Goal: Task Accomplishment & Management: Use online tool/utility

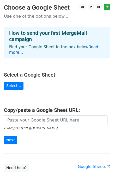
click at [90, 45] on link "Read more..." at bounding box center [53, 50] width 89 height 10
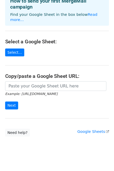
scroll to position [32, 0]
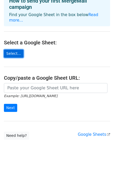
click at [12, 50] on link "Select..." at bounding box center [13, 54] width 19 height 8
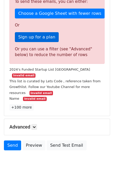
scroll to position [179, 0]
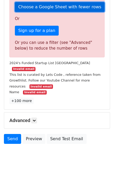
click at [58, 7] on link "Choose a Google Sheet with fewer rows" at bounding box center [59, 7] width 89 height 10
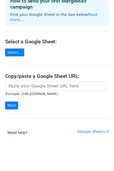
scroll to position [32, 0]
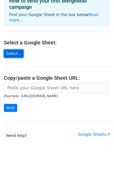
click at [10, 50] on link "Select..." at bounding box center [13, 54] width 19 height 8
click at [6, 50] on link "Select..." at bounding box center [13, 54] width 19 height 8
click at [17, 94] on small "Example: [URL][DOMAIN_NAME]" at bounding box center [30, 96] width 53 height 4
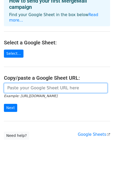
click at [20, 83] on input "url" at bounding box center [55, 88] width 103 height 10
paste input "https://docs.google.com/spreadsheets/d/1FrZrdpKqgdrkZOZqNdTn0YNB_hk1Npas/edit?g…"
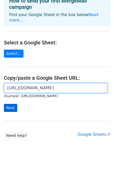
type input "https://docs.google.com/spreadsheets/d/1FrZrdpKqgdrkZOZqNdTn0YNB_hk1Npas/edit?g…"
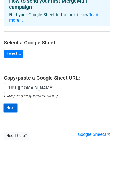
scroll to position [0, 0]
click at [5, 104] on input "Next" at bounding box center [10, 108] width 13 height 8
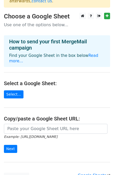
scroll to position [66, 0]
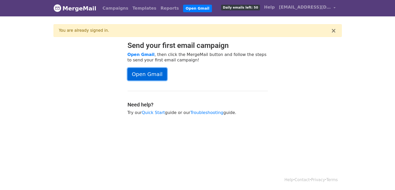
click at [160, 74] on link "Open Gmail" at bounding box center [148, 74] width 40 height 12
click at [246, 7] on span "Daily emails left: 50" at bounding box center [240, 8] width 39 height 6
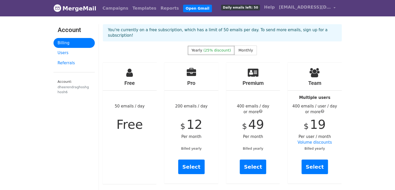
click at [248, 5] on span "Daily emails left: 50" at bounding box center [240, 8] width 39 height 6
click at [183, 9] on link "Open Gmail" at bounding box center [197, 9] width 29 height 8
